Goal: Task Accomplishment & Management: Manage account settings

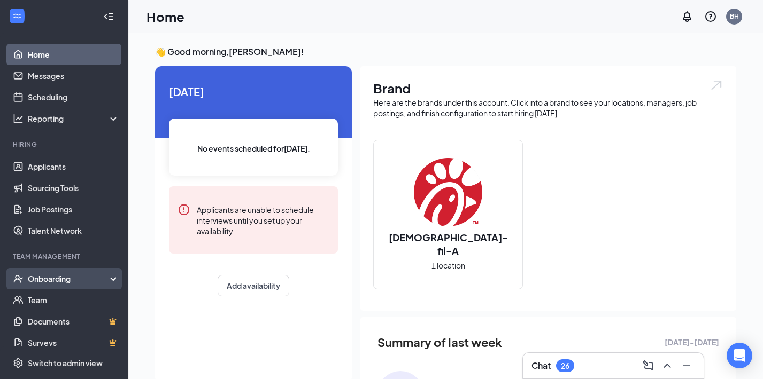
click at [80, 274] on div "Onboarding" at bounding box center [69, 279] width 82 height 11
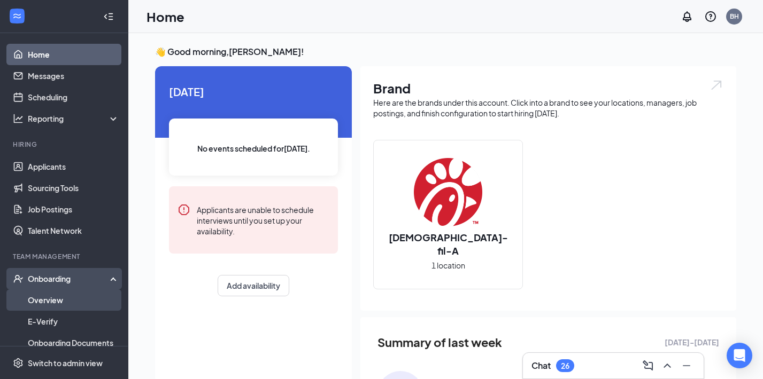
click at [41, 300] on link "Overview" at bounding box center [73, 300] width 91 height 21
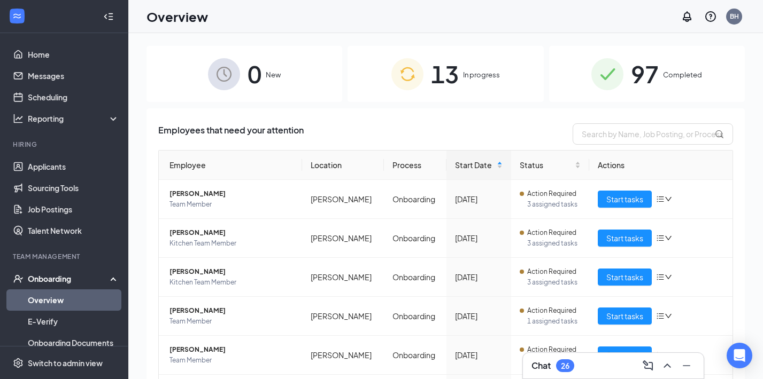
click at [455, 77] on span "13" at bounding box center [445, 74] width 28 height 37
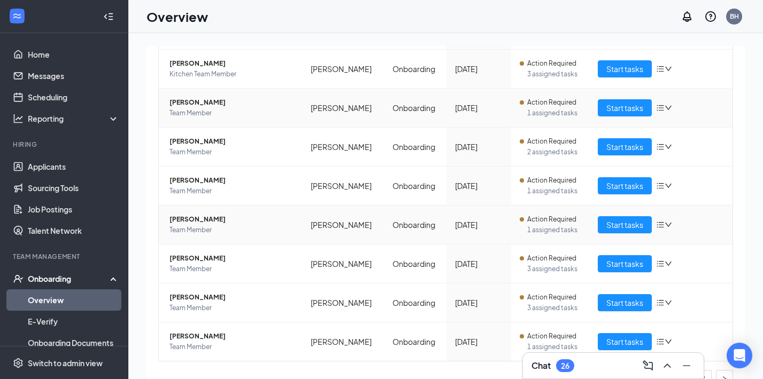
scroll to position [209, 0]
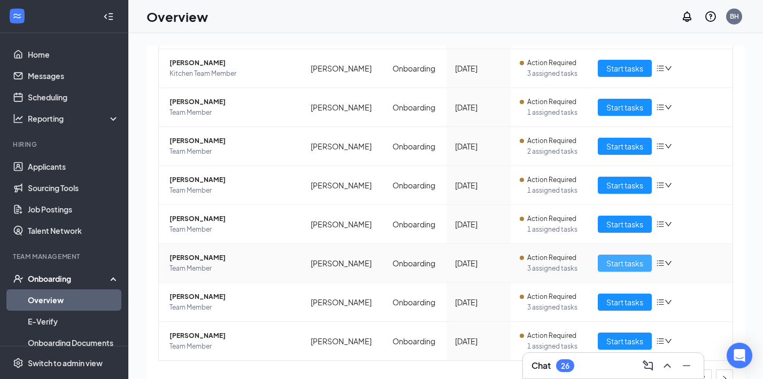
click at [613, 262] on span "Start tasks" at bounding box center [624, 264] width 37 height 12
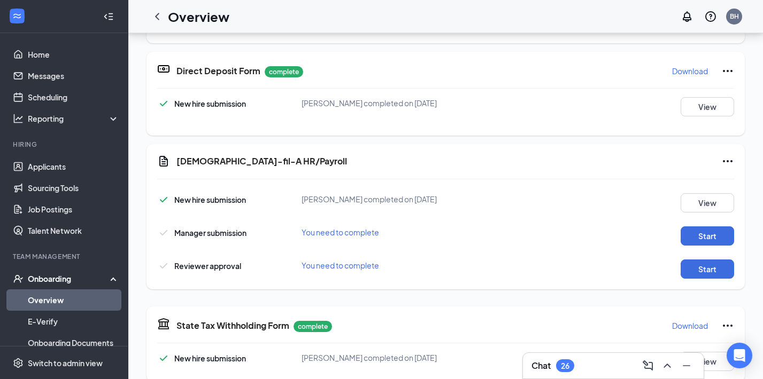
scroll to position [46, 0]
click at [699, 233] on button "Start" at bounding box center [706, 235] width 53 height 19
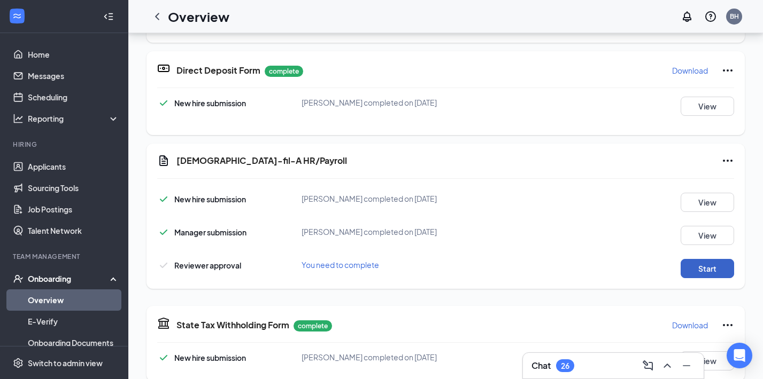
click at [706, 276] on button "Start" at bounding box center [706, 268] width 53 height 19
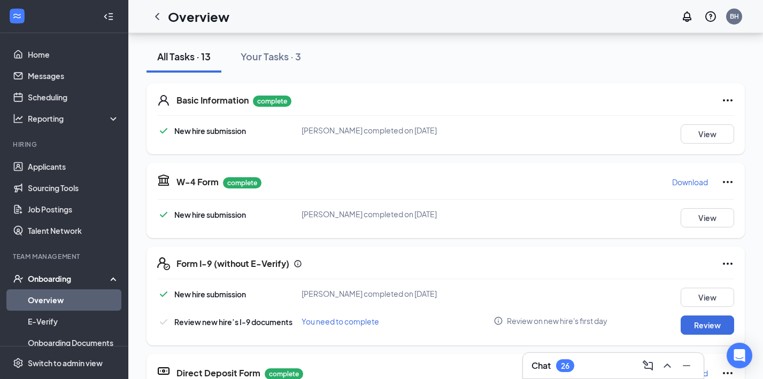
scroll to position [0, 0]
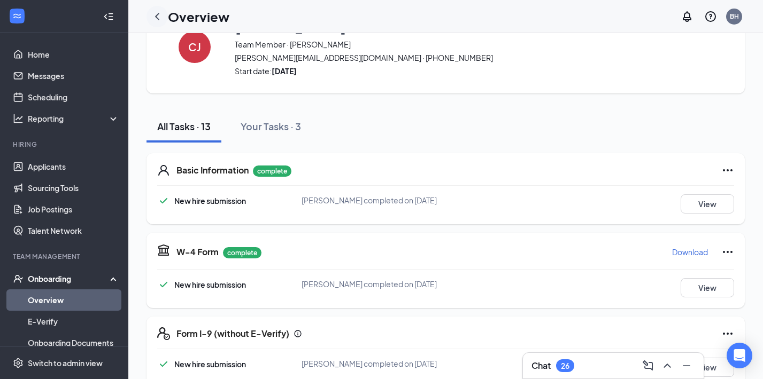
click at [158, 19] on icon "ChevronLeft" at bounding box center [157, 16] width 13 height 13
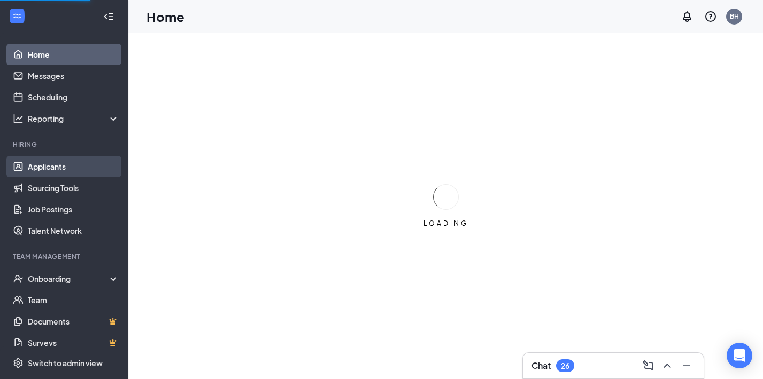
click at [54, 167] on link "Applicants" at bounding box center [73, 166] width 91 height 21
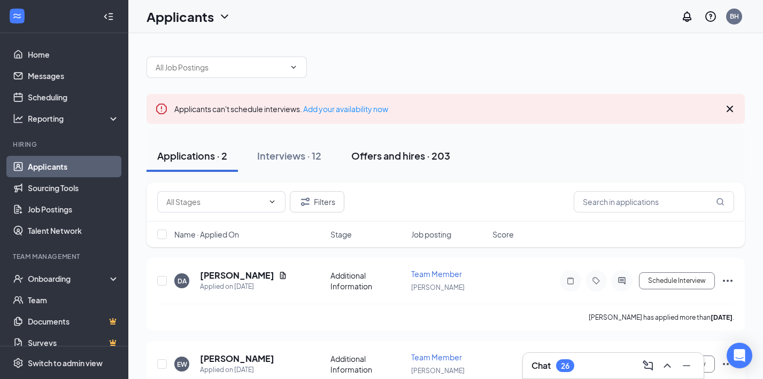
click at [423, 152] on div "Offers and hires · 203" at bounding box center [400, 155] width 99 height 13
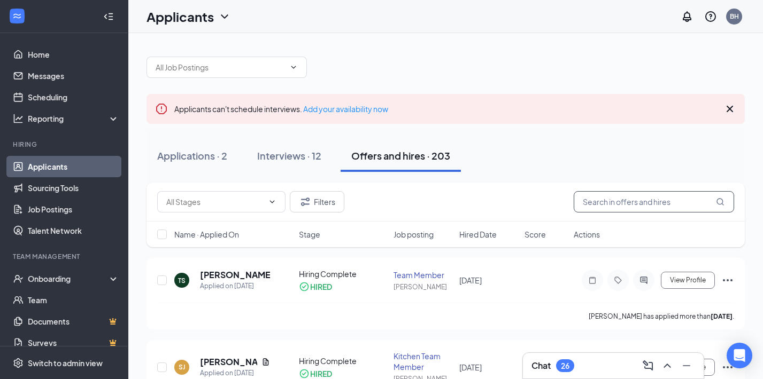
click at [603, 210] on input "text" at bounding box center [654, 201] width 160 height 21
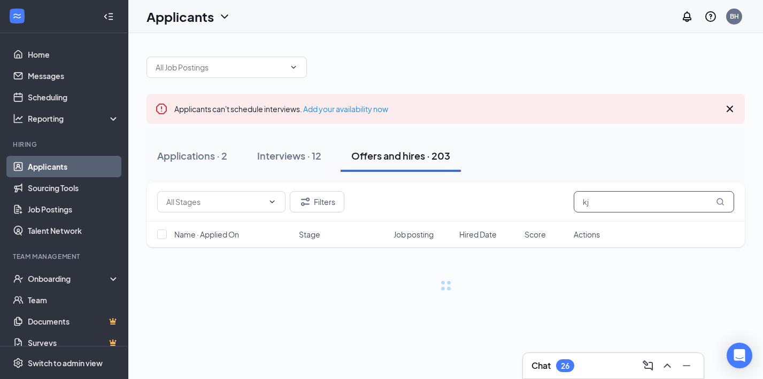
type input "k"
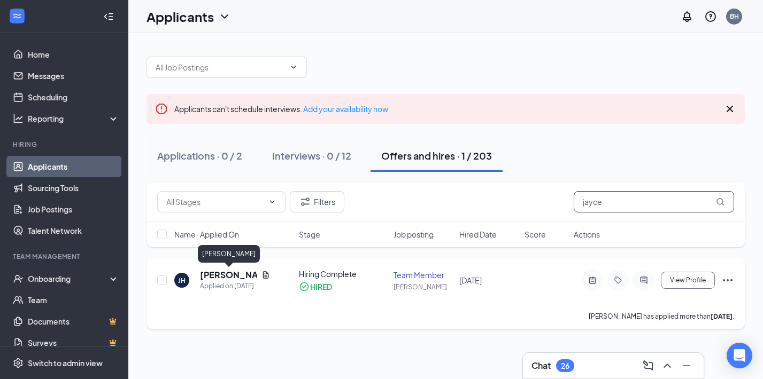
type input "jayce"
click at [205, 276] on h5 "Jayce Humpherys" at bounding box center [228, 275] width 57 height 12
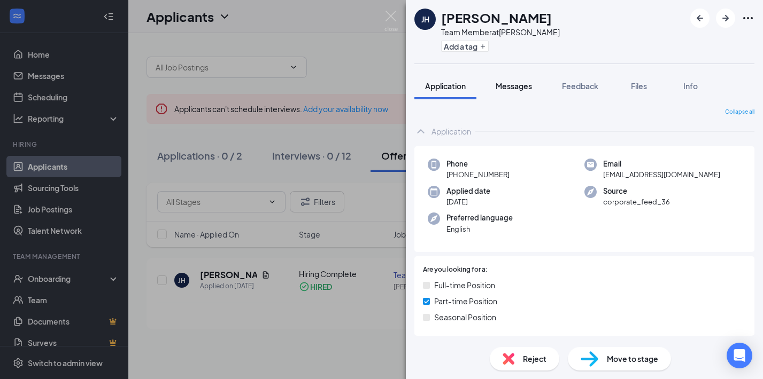
click at [508, 83] on span "Messages" at bounding box center [513, 86] width 36 height 10
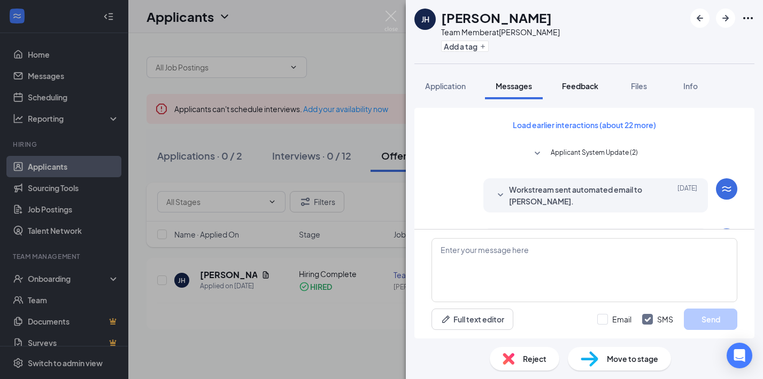
click at [585, 84] on span "Feedback" at bounding box center [580, 86] width 36 height 10
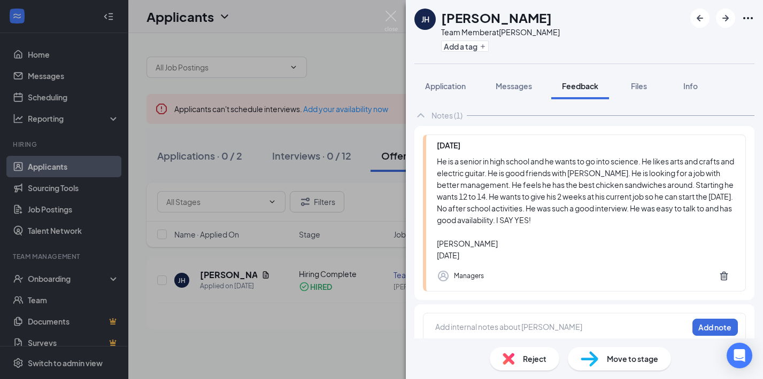
scroll to position [64, 0]
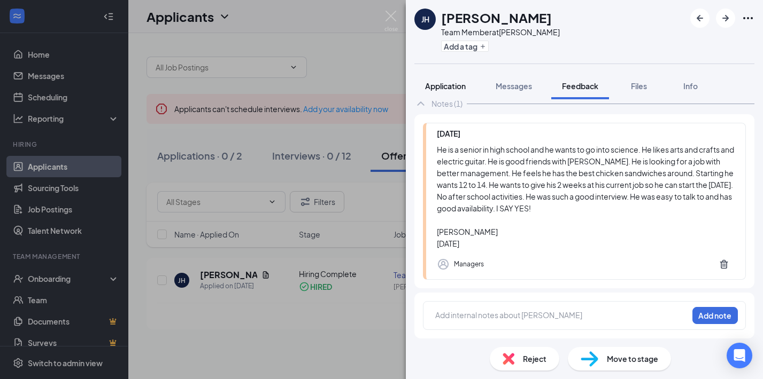
click at [431, 84] on span "Application" at bounding box center [445, 86] width 41 height 10
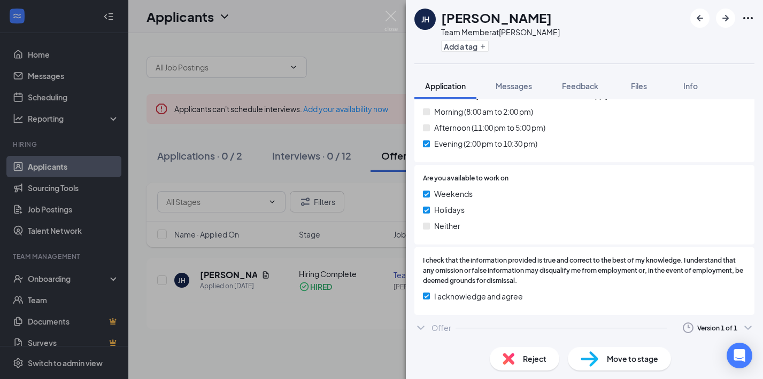
scroll to position [701, 0]
click at [747, 327] on icon "ChevronDown" at bounding box center [747, 328] width 13 height 13
click at [418, 324] on icon "ChevronDown" at bounding box center [420, 328] width 13 height 13
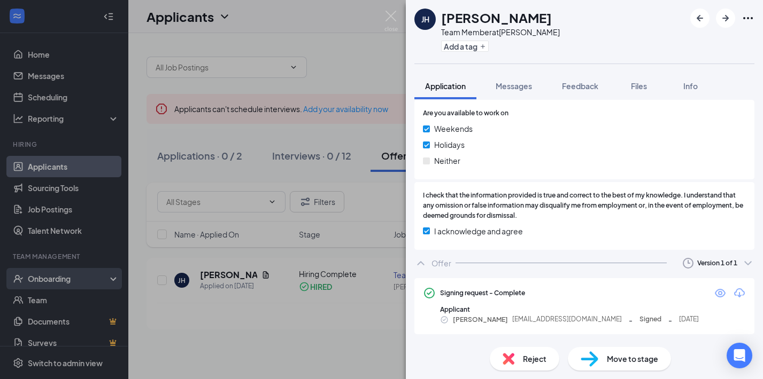
click at [70, 221] on div "JH Jayce Humpherys Team Member at Ammon Add a tag Application Messages Feedback…" at bounding box center [381, 189] width 763 height 379
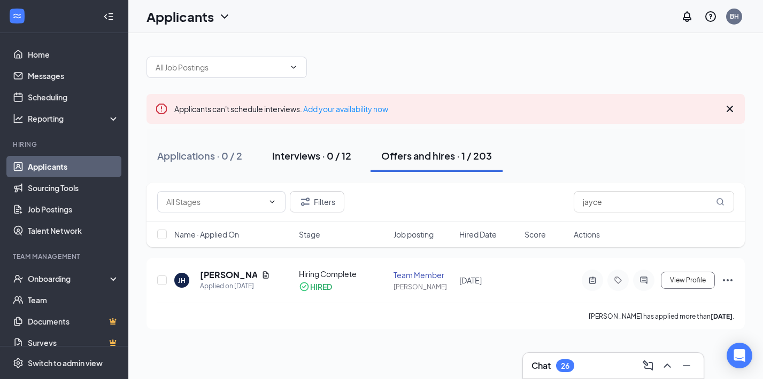
click at [296, 151] on div "Interviews · 0 / 12" at bounding box center [311, 155] width 79 height 13
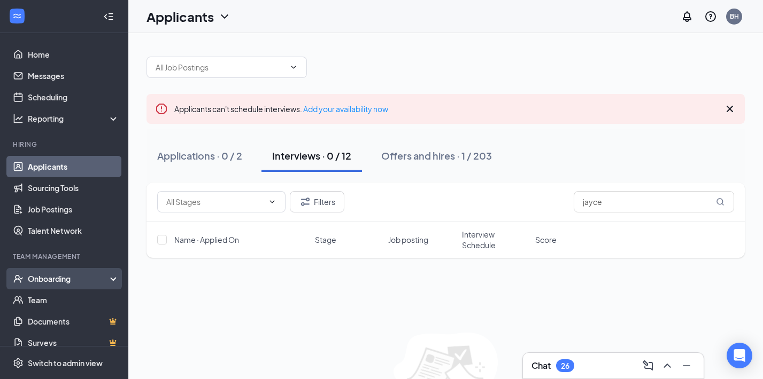
click at [58, 282] on div "Onboarding" at bounding box center [69, 279] width 82 height 11
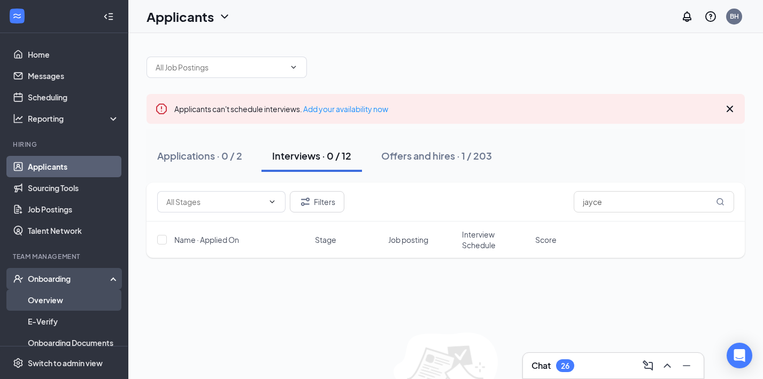
click at [49, 304] on link "Overview" at bounding box center [73, 300] width 91 height 21
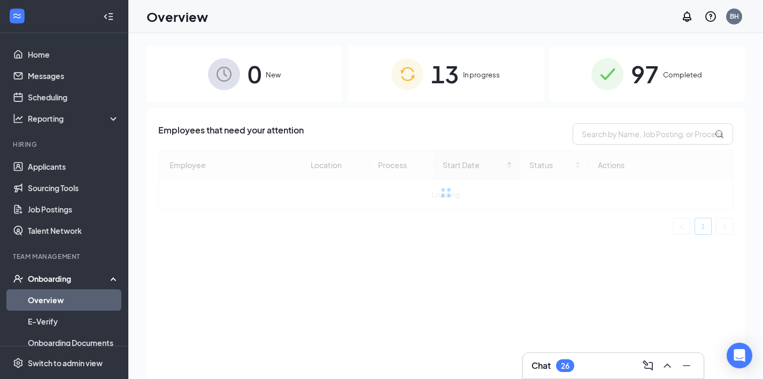
click at [478, 73] on span "In progress" at bounding box center [481, 74] width 37 height 11
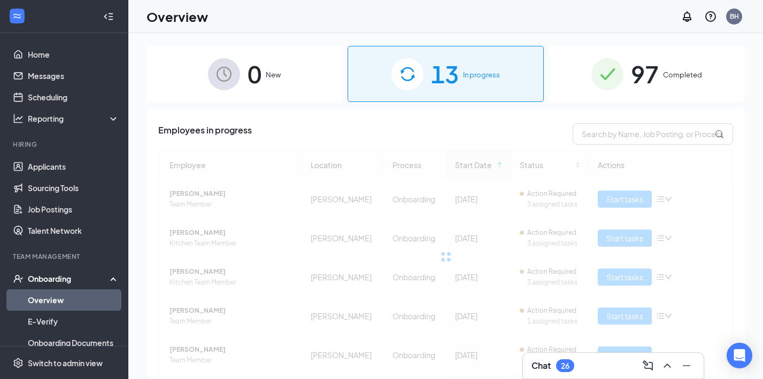
click at [478, 73] on span "In progress" at bounding box center [481, 74] width 37 height 11
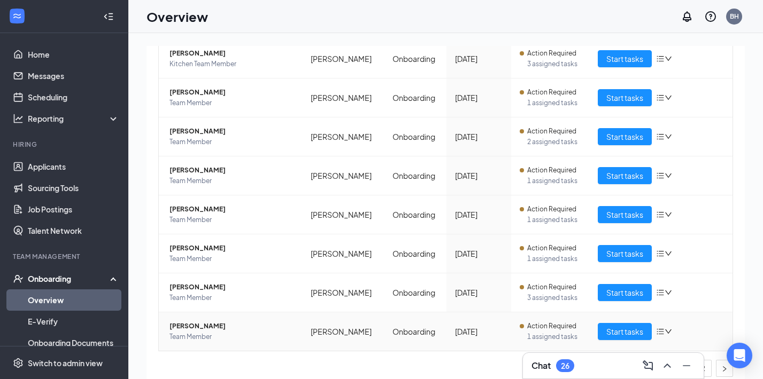
scroll to position [228, 0]
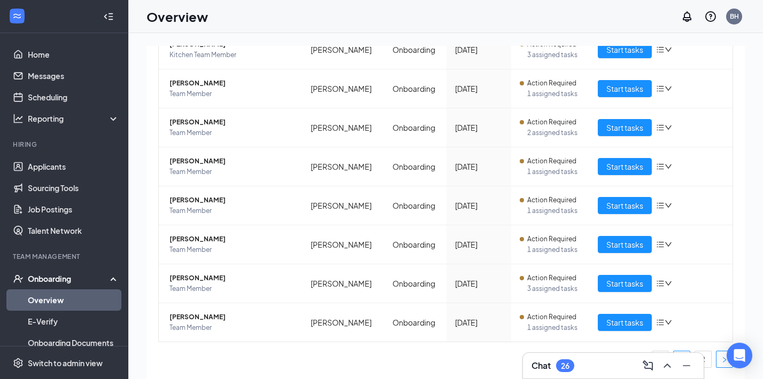
click at [722, 363] on button "button" at bounding box center [724, 359] width 17 height 17
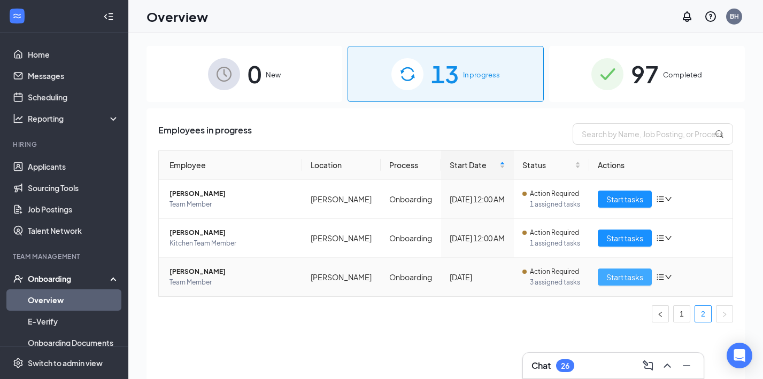
click at [606, 276] on span "Start tasks" at bounding box center [624, 278] width 37 height 12
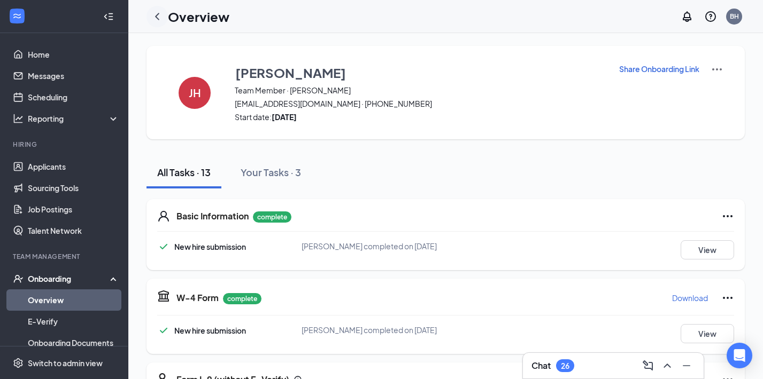
click at [164, 15] on div at bounding box center [156, 16] width 21 height 21
click at [157, 15] on icon "ChevronLeft" at bounding box center [157, 16] width 4 height 7
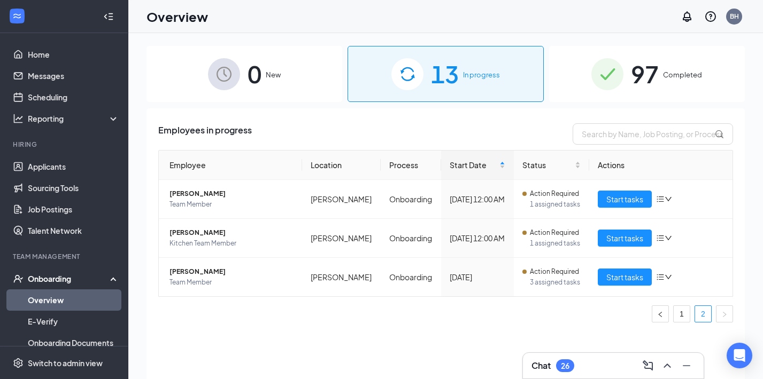
click at [435, 107] on div "0 New 13 In progress 97 Completed Employees in progress Employee Location Proce…" at bounding box center [445, 230] width 598 height 369
click at [677, 73] on span "Completed" at bounding box center [682, 74] width 39 height 11
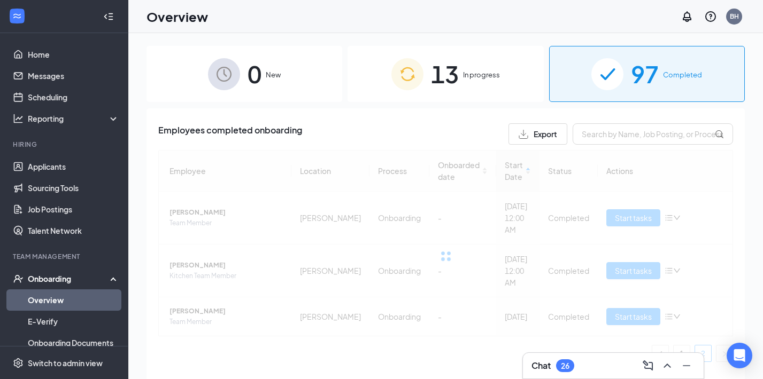
click at [481, 86] on div "13 In progress" at bounding box center [445, 74] width 196 height 56
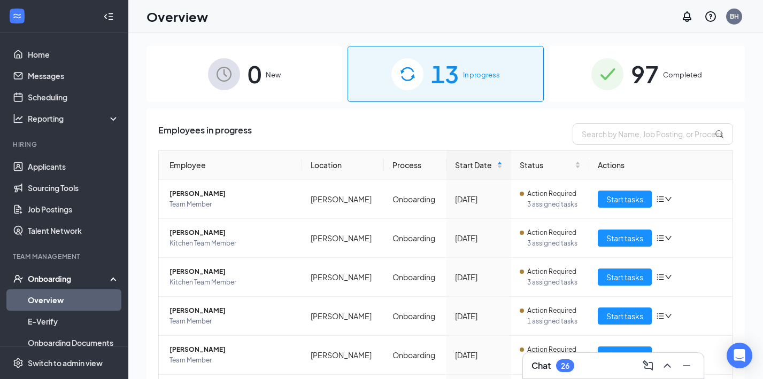
click at [676, 65] on div "97 Completed" at bounding box center [647, 74] width 196 height 56
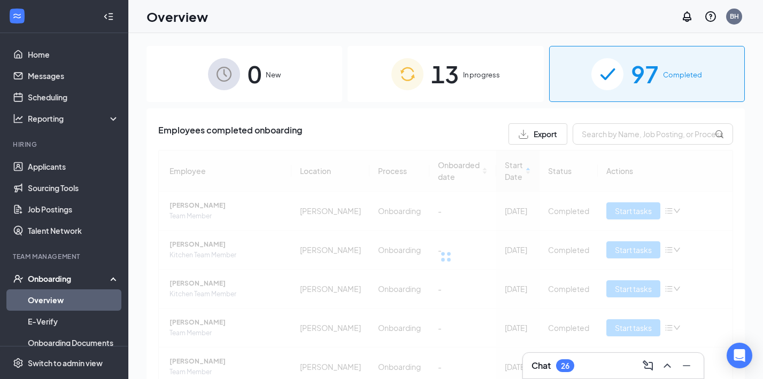
click at [437, 75] on span "13" at bounding box center [445, 74] width 28 height 37
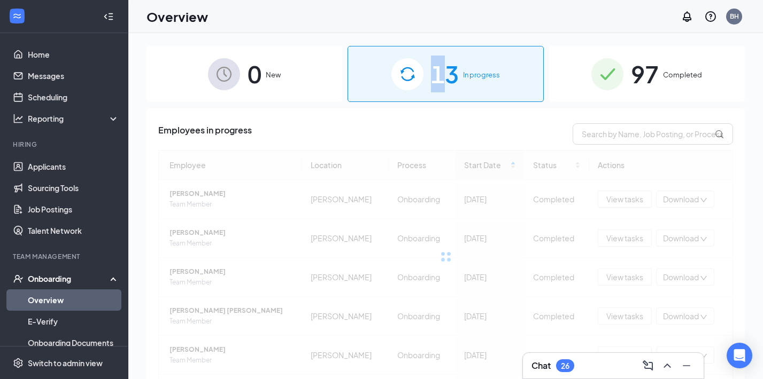
click at [423, 126] on div "Employees in progress" at bounding box center [445, 133] width 575 height 21
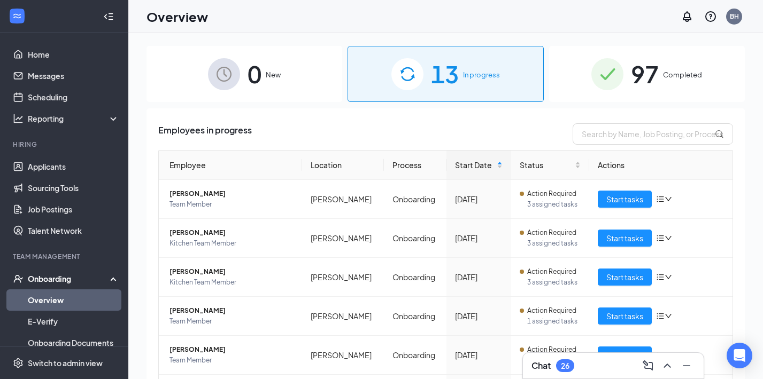
click at [658, 87] on span "97" at bounding box center [645, 74] width 28 height 37
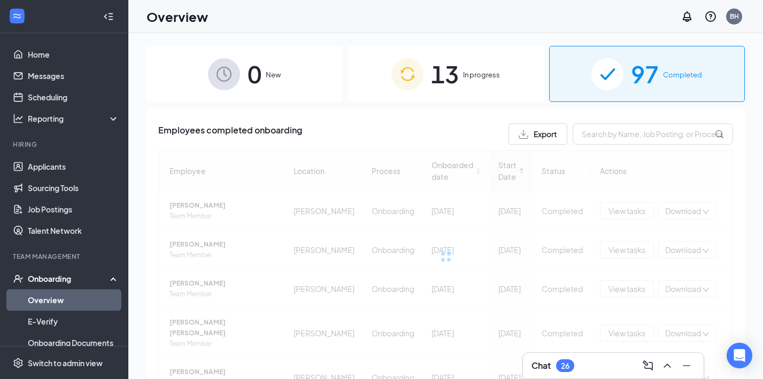
click at [479, 82] on div "13 In progress" at bounding box center [445, 74] width 196 height 56
